Goal: Manage account settings

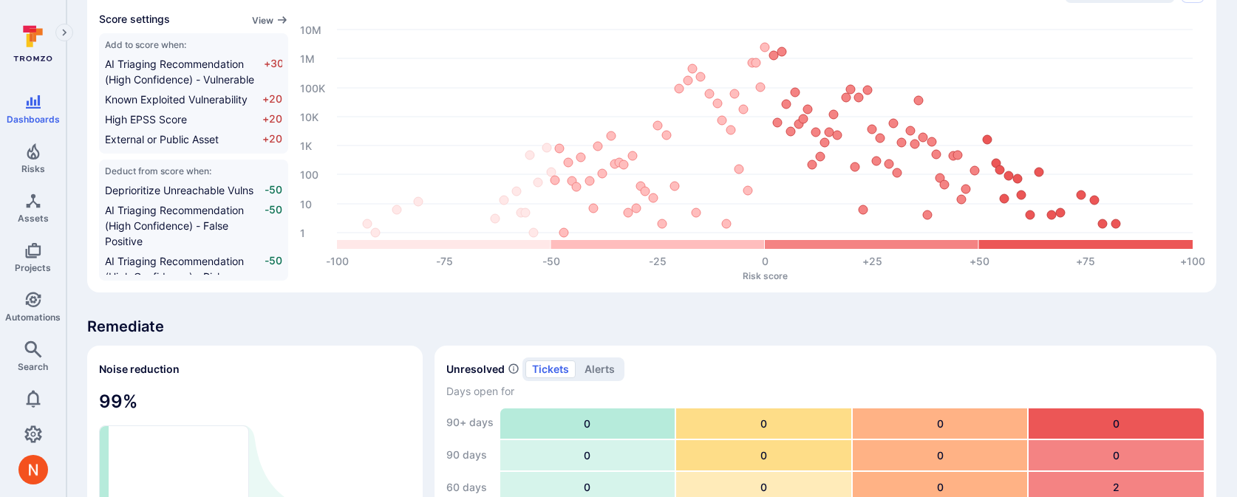
scroll to position [629, 0]
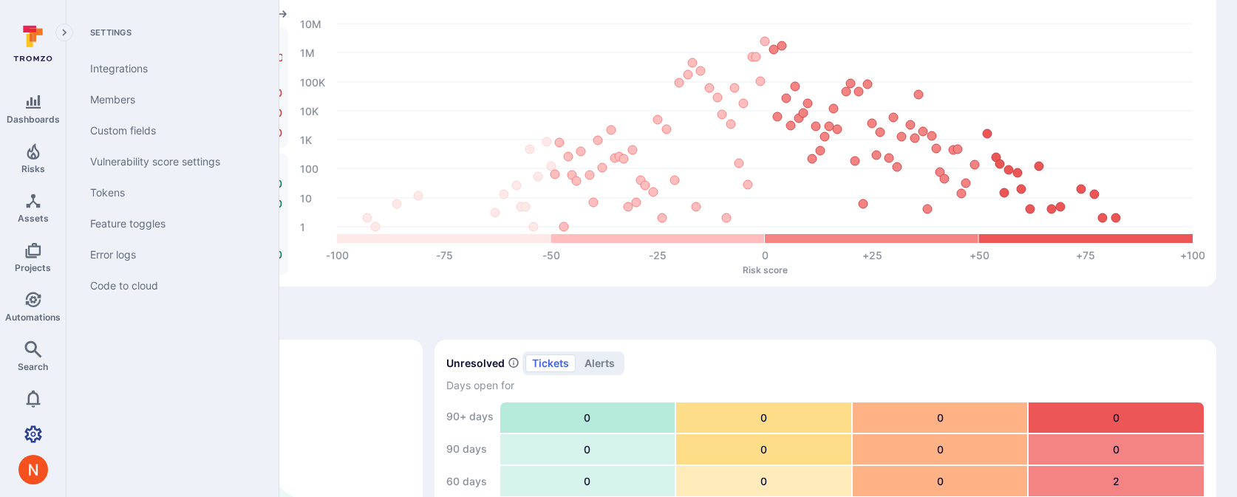
click at [32, 429] on icon "Settings" at bounding box center [33, 434] width 18 height 17
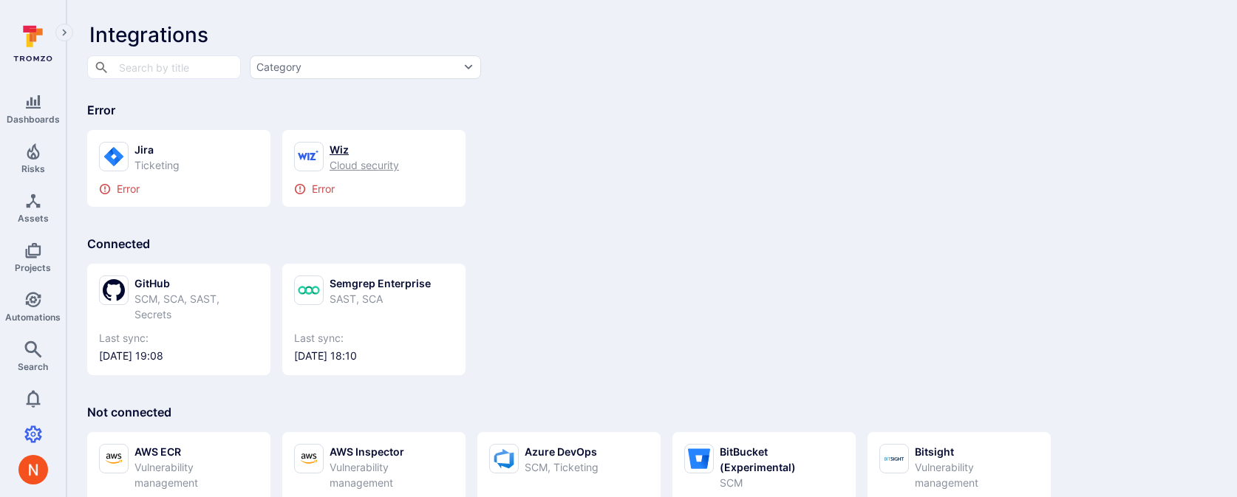
click at [373, 177] on link "Wiz Cloud security Error" at bounding box center [374, 168] width 160 height 53
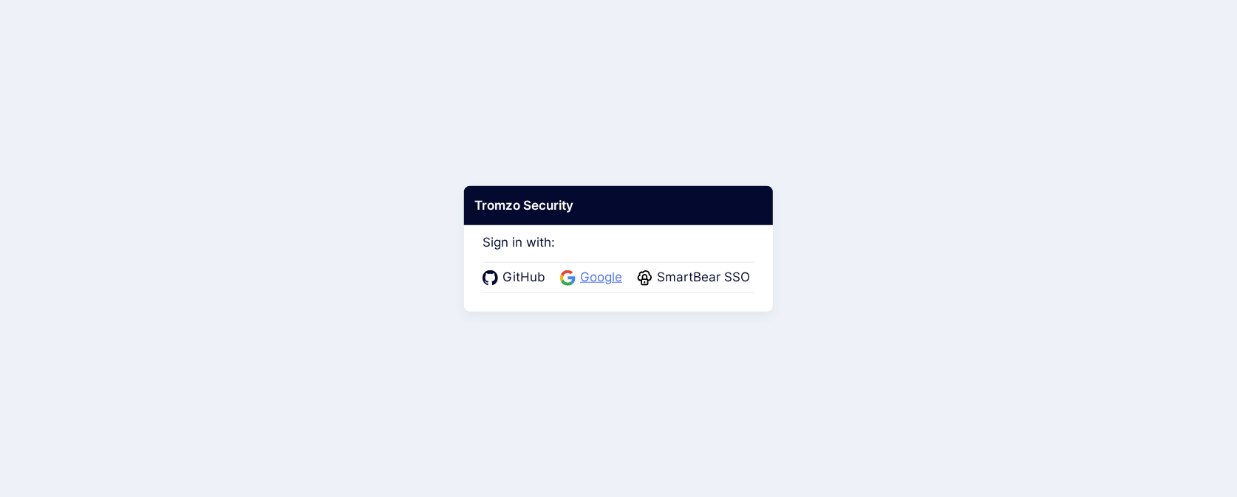
click at [577, 277] on span "Google" at bounding box center [601, 277] width 51 height 19
